Goal: Task Accomplishment & Management: Use online tool/utility

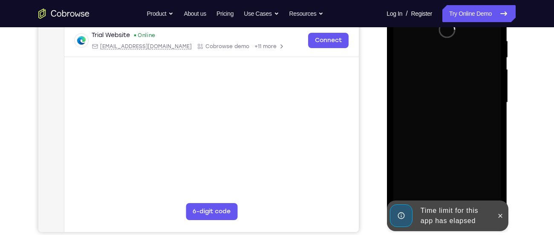
scroll to position [165, 0]
click at [501, 216] on icon at bounding box center [500, 216] width 4 height 4
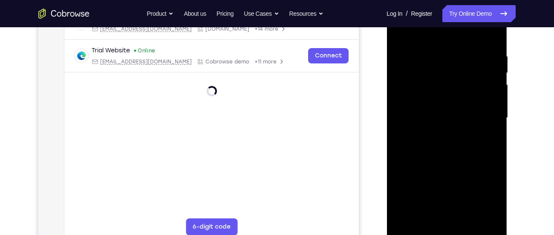
scroll to position [150, 0]
click at [449, 203] on div at bounding box center [446, 117] width 107 height 239
click at [451, 229] on div at bounding box center [446, 117] width 107 height 239
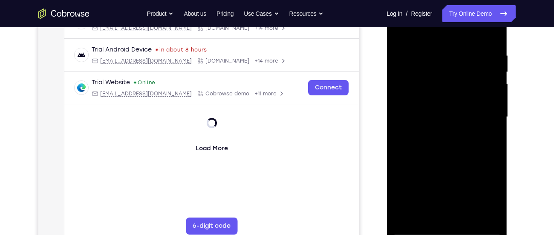
click at [447, 229] on div at bounding box center [446, 117] width 107 height 239
click at [487, 196] on div at bounding box center [446, 117] width 107 height 239
click at [431, 41] on div at bounding box center [446, 117] width 107 height 239
click at [485, 113] on div at bounding box center [446, 117] width 107 height 239
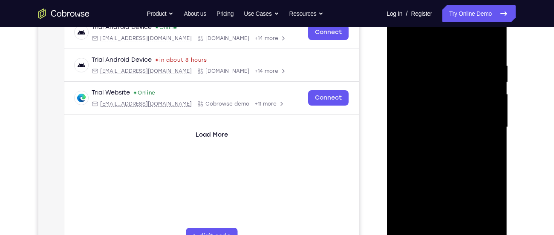
scroll to position [139, 0]
click at [456, 230] on div at bounding box center [446, 128] width 107 height 239
click at [436, 119] on div at bounding box center [446, 128] width 107 height 239
click at [430, 113] on div at bounding box center [446, 128] width 107 height 239
click at [431, 127] on div at bounding box center [446, 128] width 107 height 239
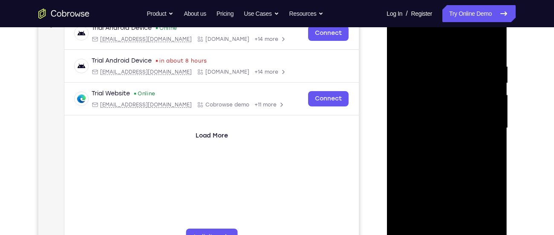
click at [431, 153] on div at bounding box center [446, 128] width 107 height 239
click at [449, 153] on div at bounding box center [446, 128] width 107 height 239
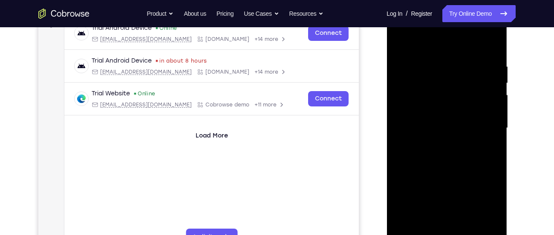
click at [449, 153] on div at bounding box center [446, 128] width 107 height 239
click at [443, 162] on div at bounding box center [446, 128] width 107 height 239
click at [490, 227] on div at bounding box center [446, 128] width 107 height 239
click at [460, 62] on div at bounding box center [446, 128] width 107 height 239
click at [491, 46] on div at bounding box center [446, 128] width 107 height 239
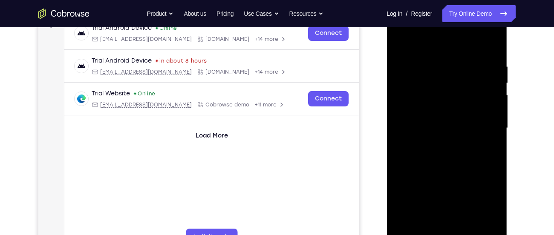
drag, startPoint x: 486, startPoint y: 66, endPoint x: 414, endPoint y: 84, distance: 74.5
click at [414, 84] on div at bounding box center [446, 128] width 107 height 239
click at [440, 58] on div at bounding box center [446, 128] width 107 height 239
click at [481, 107] on div at bounding box center [446, 128] width 107 height 239
click at [492, 48] on div at bounding box center [446, 128] width 107 height 239
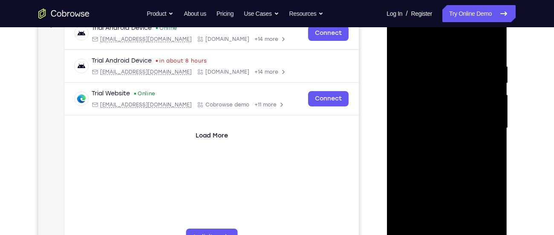
drag, startPoint x: 476, startPoint y: 178, endPoint x: 489, endPoint y: 62, distance: 116.7
click at [489, 62] on div at bounding box center [446, 128] width 107 height 239
click at [428, 227] on div at bounding box center [446, 128] width 107 height 239
click at [423, 230] on div at bounding box center [446, 128] width 107 height 239
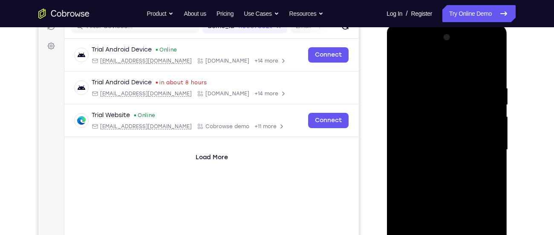
click at [428, 64] on div at bounding box center [446, 150] width 107 height 239
drag, startPoint x: 429, startPoint y: 117, endPoint x: 437, endPoint y: 72, distance: 45.8
click at [437, 72] on div at bounding box center [446, 150] width 107 height 239
drag, startPoint x: 441, startPoint y: 93, endPoint x: 483, endPoint y: 208, distance: 123.3
click at [483, 208] on div at bounding box center [446, 150] width 107 height 239
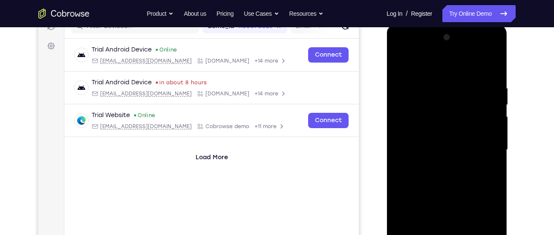
click at [443, 88] on div at bounding box center [446, 150] width 107 height 239
click at [401, 63] on div at bounding box center [446, 150] width 107 height 239
click at [436, 108] on div at bounding box center [446, 150] width 107 height 239
drag, startPoint x: 459, startPoint y: 199, endPoint x: 454, endPoint y: 120, distance: 79.0
click at [454, 120] on div at bounding box center [446, 150] width 107 height 239
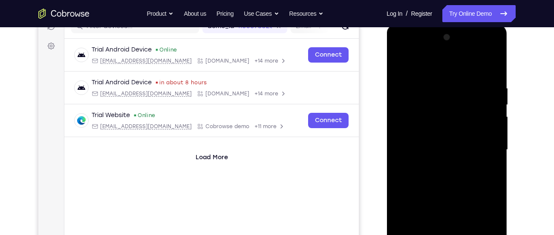
click at [446, 183] on div at bounding box center [446, 150] width 107 height 239
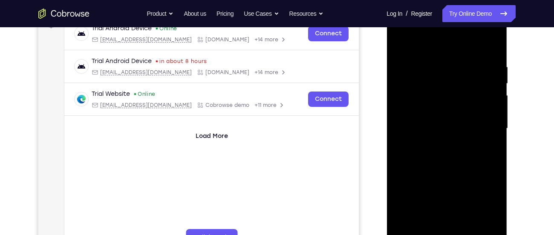
scroll to position [139, 0]
click at [492, 117] on div at bounding box center [446, 128] width 107 height 239
click at [494, 114] on div at bounding box center [446, 128] width 107 height 239
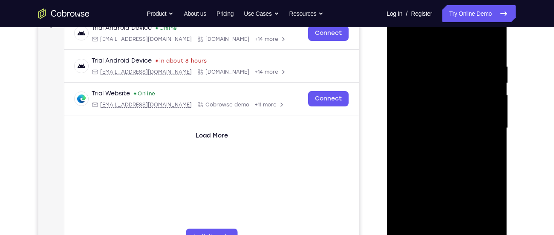
click at [494, 114] on div at bounding box center [446, 128] width 107 height 239
click at [496, 117] on div at bounding box center [446, 128] width 107 height 239
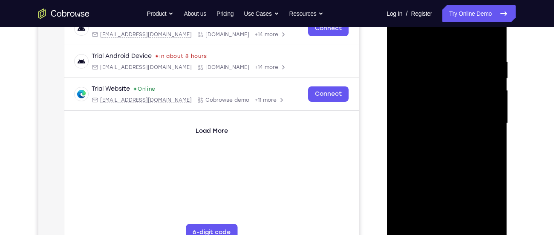
scroll to position [138, 0]
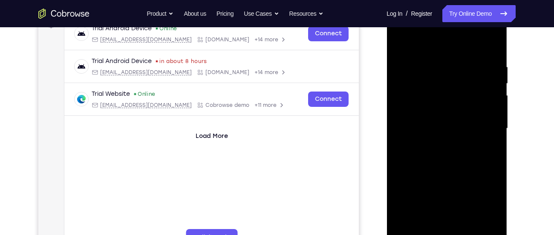
click at [491, 119] on div at bounding box center [446, 128] width 107 height 239
click at [491, 118] on div at bounding box center [446, 128] width 107 height 239
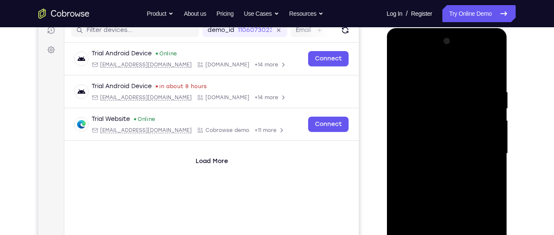
scroll to position [113, 0]
click at [400, 67] on div at bounding box center [446, 154] width 107 height 239
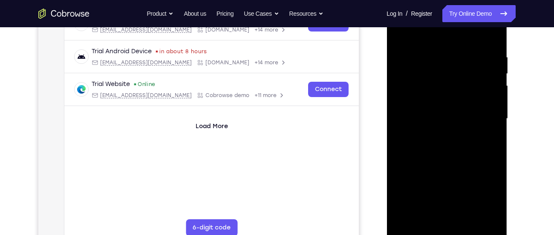
scroll to position [130, 0]
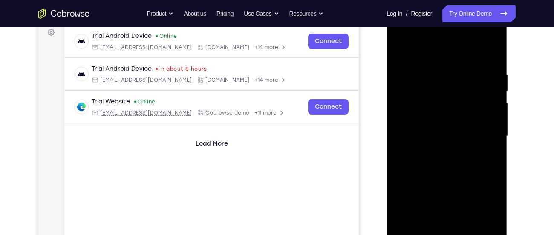
click at [402, 49] on div at bounding box center [446, 136] width 107 height 239
click at [483, 164] on div at bounding box center [446, 136] width 107 height 239
click at [492, 98] on div at bounding box center [446, 136] width 107 height 239
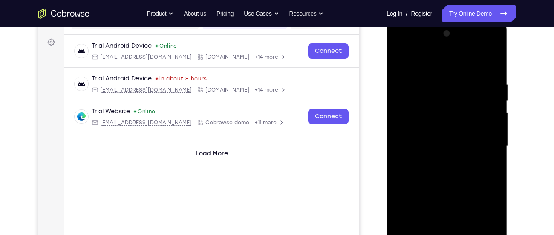
scroll to position [113, 0]
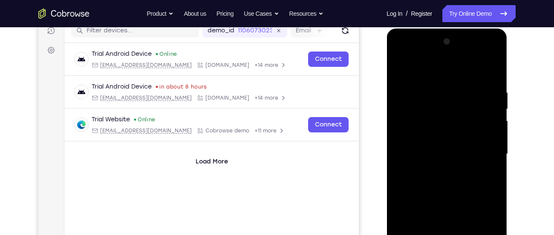
drag, startPoint x: 478, startPoint y: 107, endPoint x: 487, endPoint y: 141, distance: 35.9
click at [487, 141] on div at bounding box center [446, 154] width 107 height 239
click at [494, 145] on div at bounding box center [446, 154] width 107 height 239
click at [400, 66] on div at bounding box center [446, 154] width 107 height 239
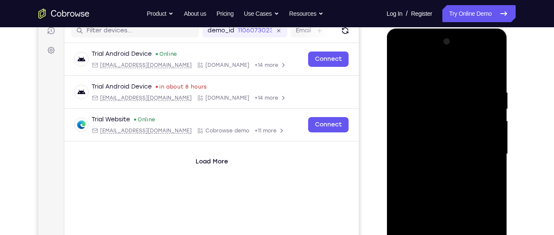
click at [414, 214] on div at bounding box center [446, 154] width 107 height 239
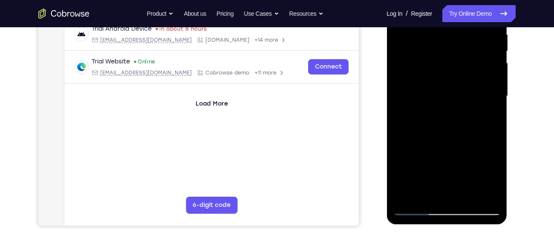
scroll to position [159, 0]
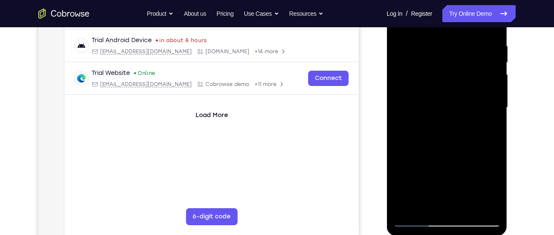
click at [493, 122] on div at bounding box center [446, 107] width 107 height 239
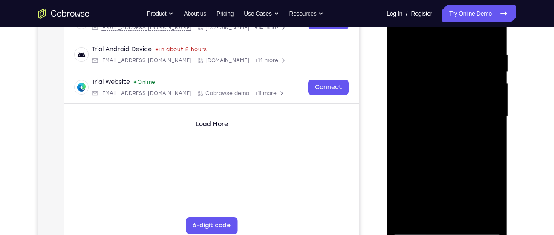
drag, startPoint x: 460, startPoint y: 159, endPoint x: 460, endPoint y: 110, distance: 49.0
click at [460, 110] on div at bounding box center [446, 116] width 107 height 239
click at [494, 131] on div at bounding box center [446, 116] width 107 height 239
click at [493, 94] on div at bounding box center [446, 116] width 107 height 239
click at [493, 93] on div at bounding box center [446, 116] width 107 height 239
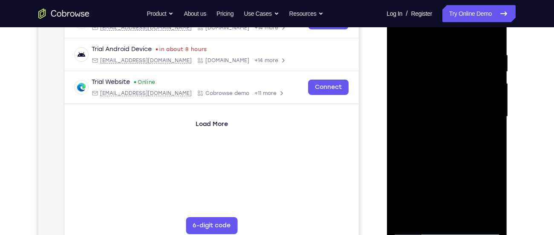
click at [492, 93] on div at bounding box center [446, 116] width 107 height 239
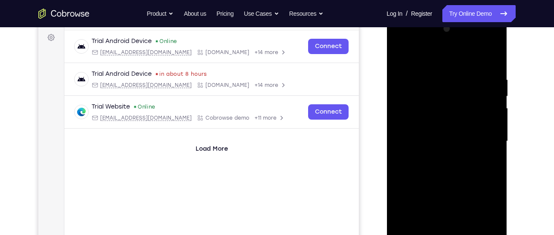
click at [402, 59] on div at bounding box center [446, 141] width 107 height 239
click at [399, 53] on div at bounding box center [446, 141] width 107 height 239
click at [398, 55] on div at bounding box center [446, 141] width 107 height 239
drag, startPoint x: 431, startPoint y: 96, endPoint x: 450, endPoint y: 159, distance: 66.4
click at [450, 159] on div at bounding box center [446, 141] width 107 height 239
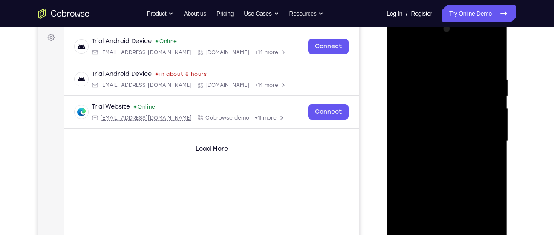
drag, startPoint x: 446, startPoint y: 93, endPoint x: 450, endPoint y: 142, distance: 48.3
click at [450, 142] on div at bounding box center [446, 141] width 107 height 239
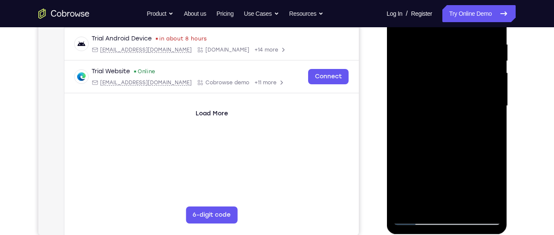
scroll to position [128, 0]
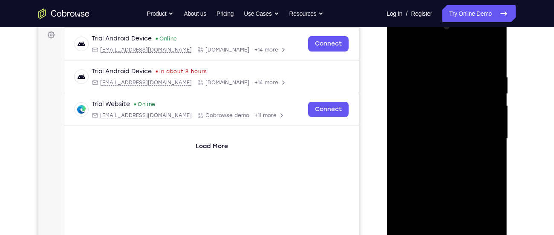
click at [464, 77] on div at bounding box center [446, 139] width 107 height 239
click at [490, 124] on div at bounding box center [446, 139] width 107 height 239
click at [404, 130] on div at bounding box center [446, 139] width 107 height 239
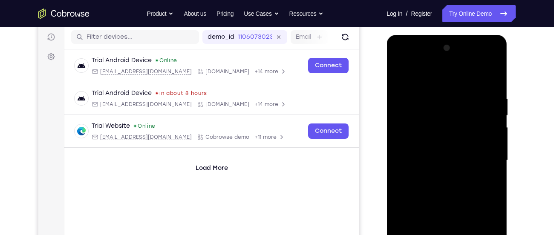
click at [493, 53] on div at bounding box center [446, 160] width 107 height 239
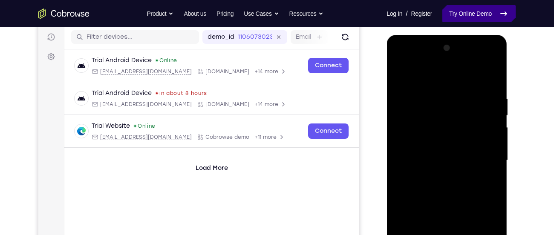
click at [463, 9] on link "Try Online Demo" at bounding box center [479, 13] width 73 height 17
